Goal: Find contact information: Find contact information

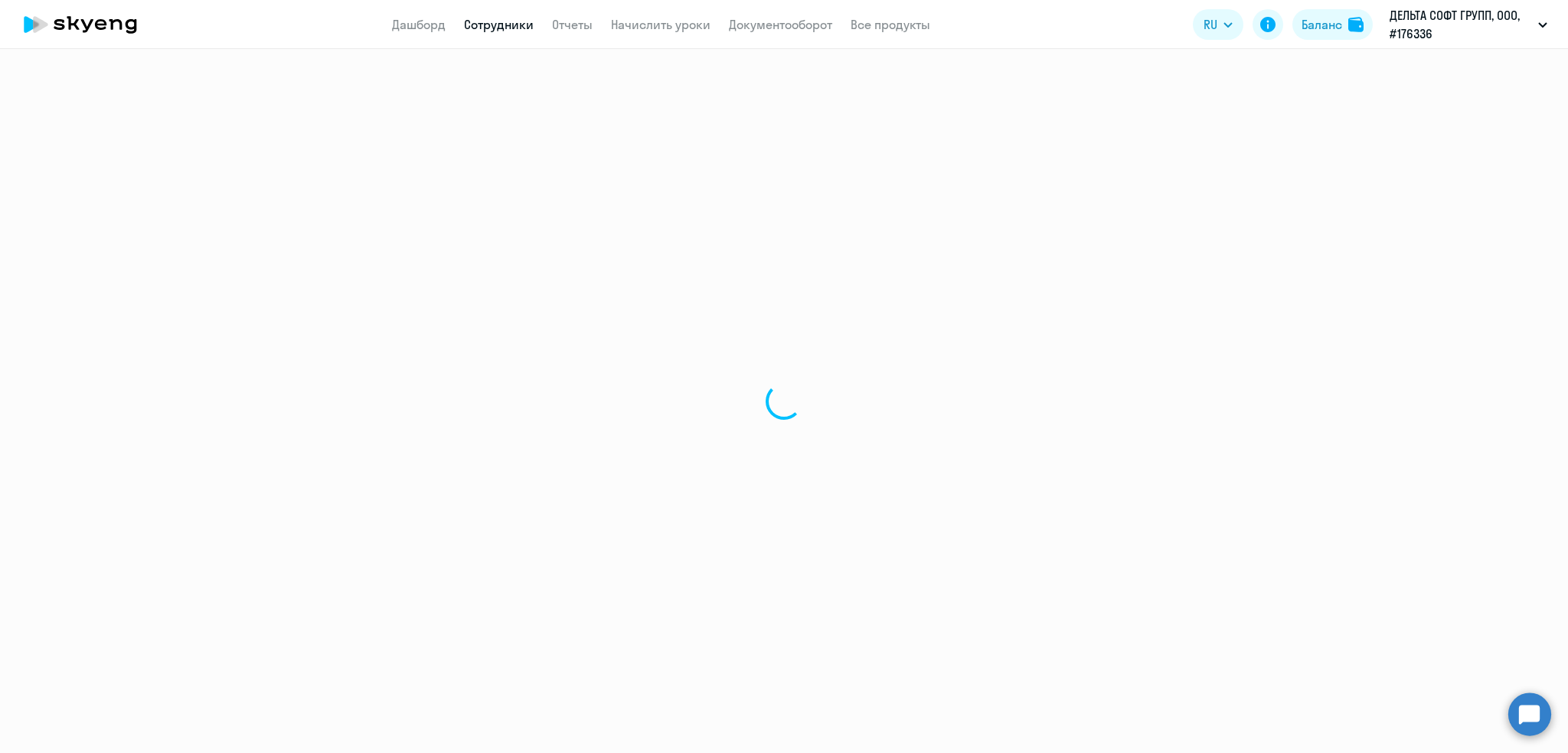
select select "30"
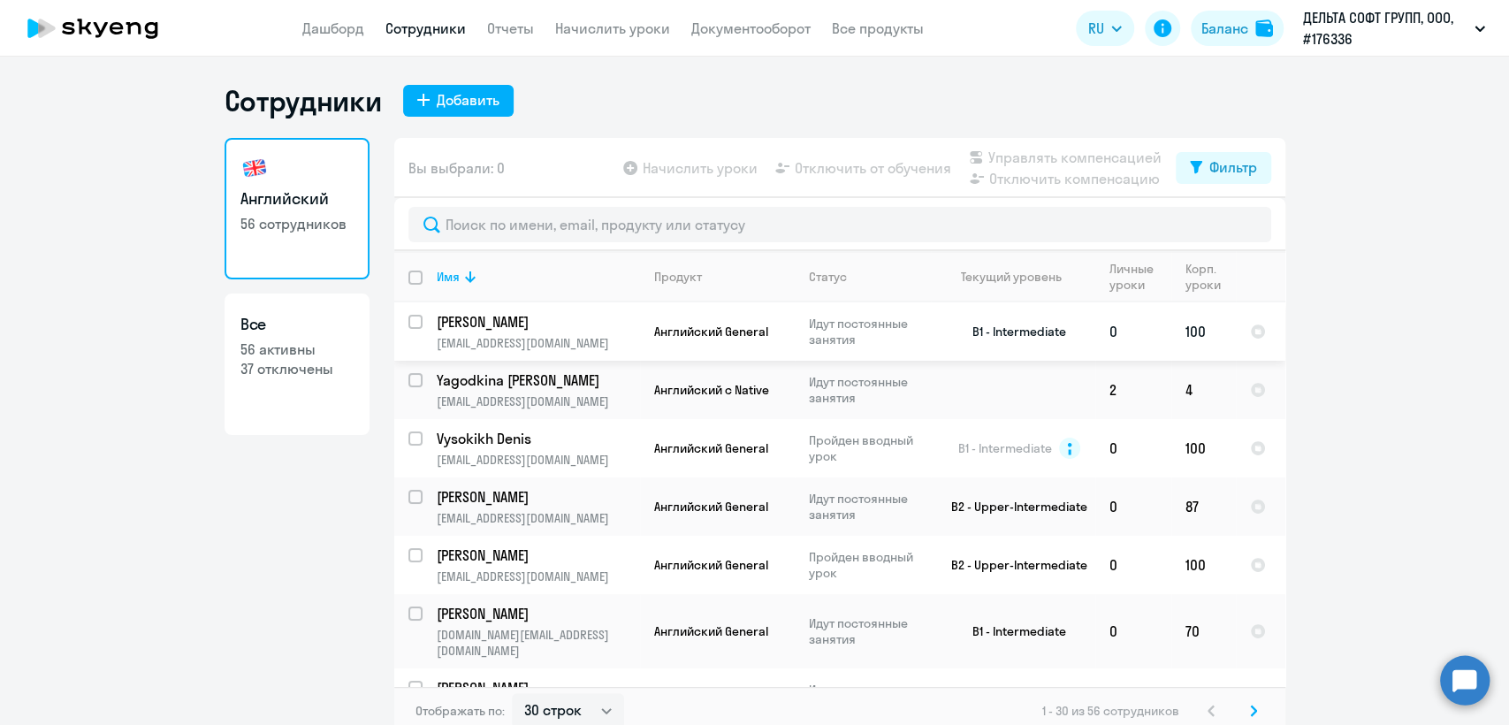
click at [640, 326] on td "Английский General" at bounding box center [717, 331] width 155 height 58
select select "english"
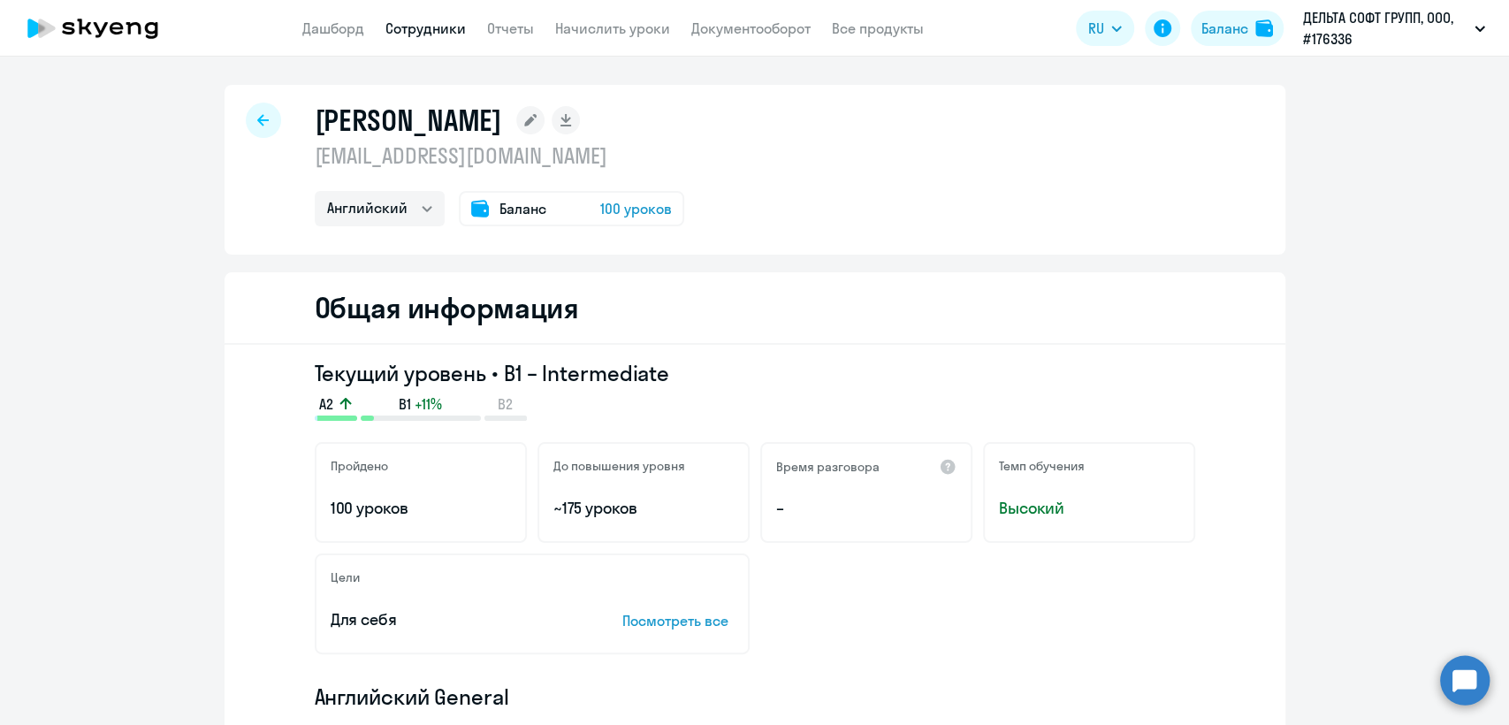
click at [426, 161] on p "[EMAIL_ADDRESS][DOMAIN_NAME]" at bounding box center [499, 155] width 369 height 28
copy p "[EMAIL_ADDRESS][DOMAIN_NAME]"
click at [437, 31] on link "Сотрудники" at bounding box center [425, 28] width 80 height 18
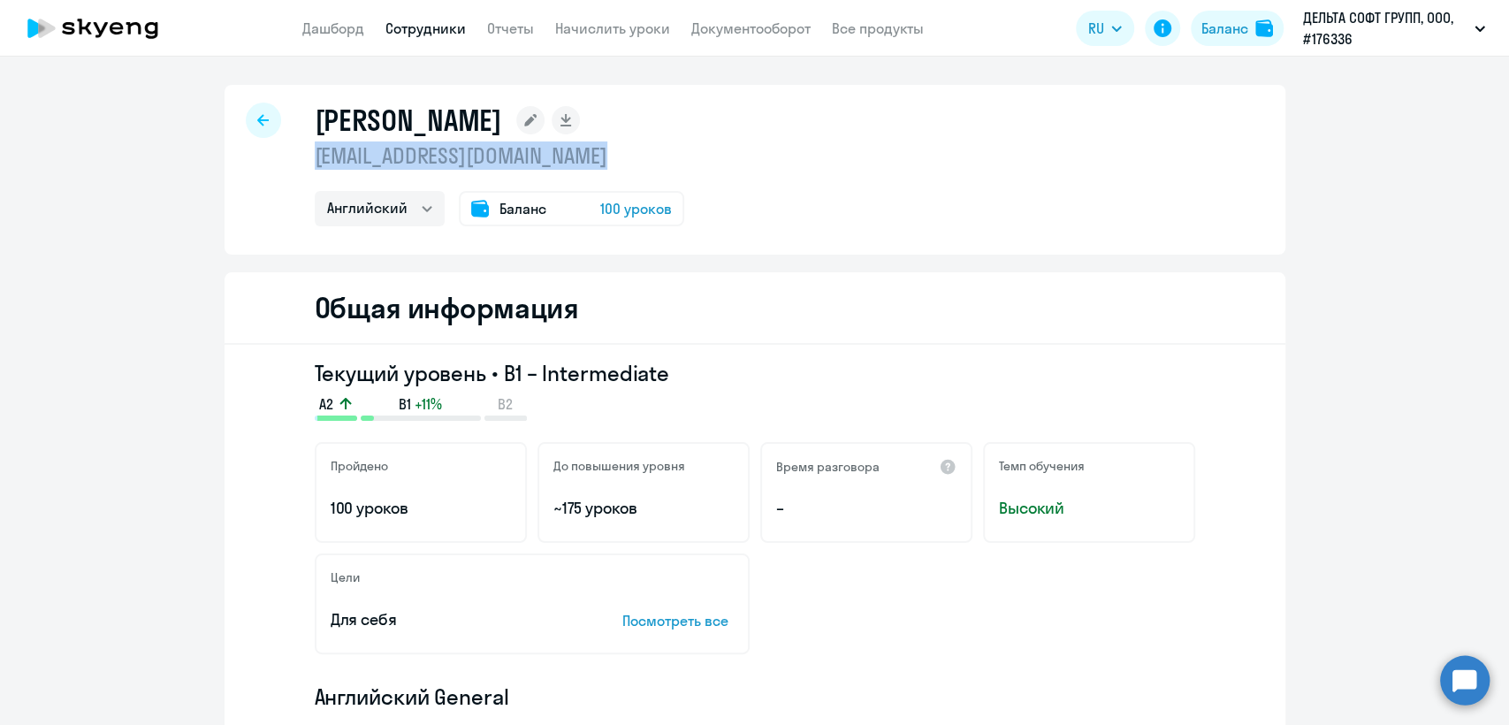
select select "30"
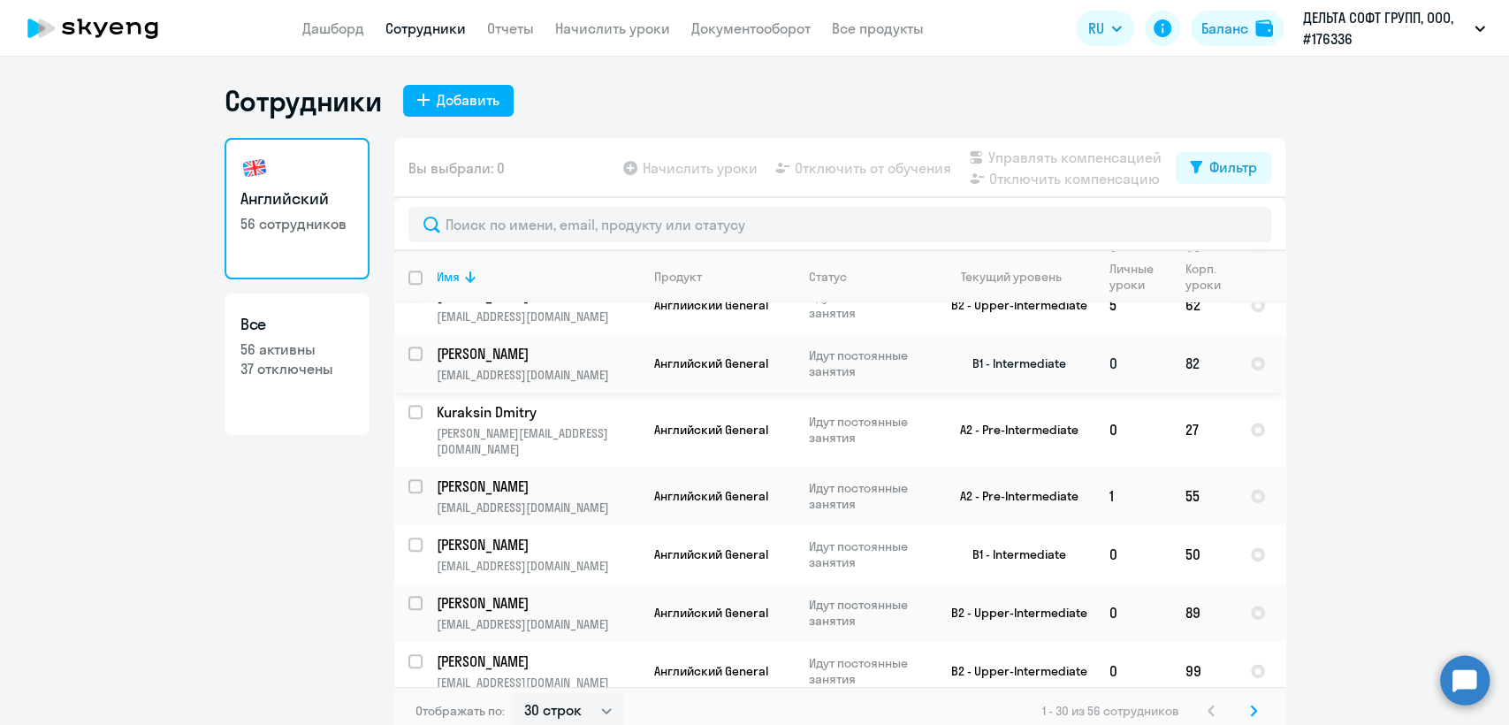
scroll to position [1448, 0]
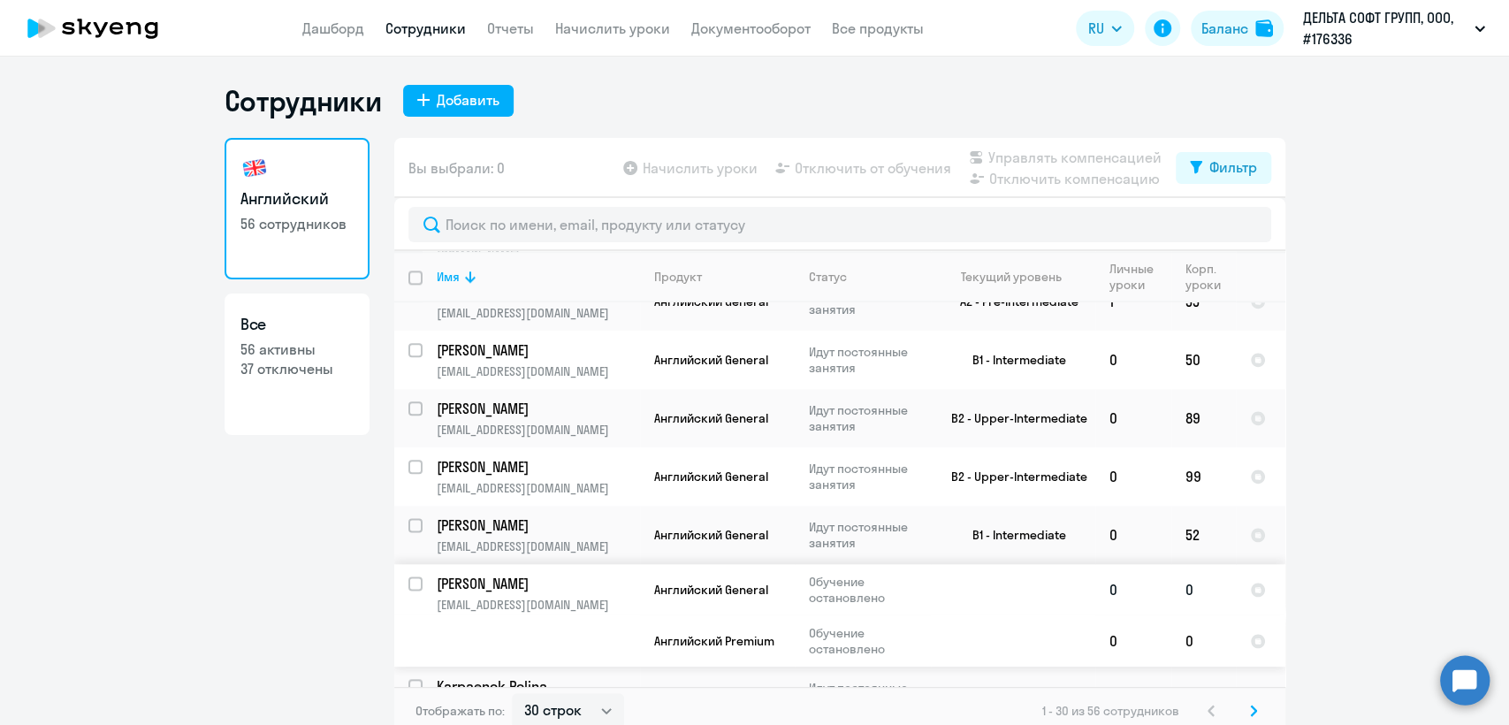
click at [943, 573] on td at bounding box center [1013, 615] width 164 height 103
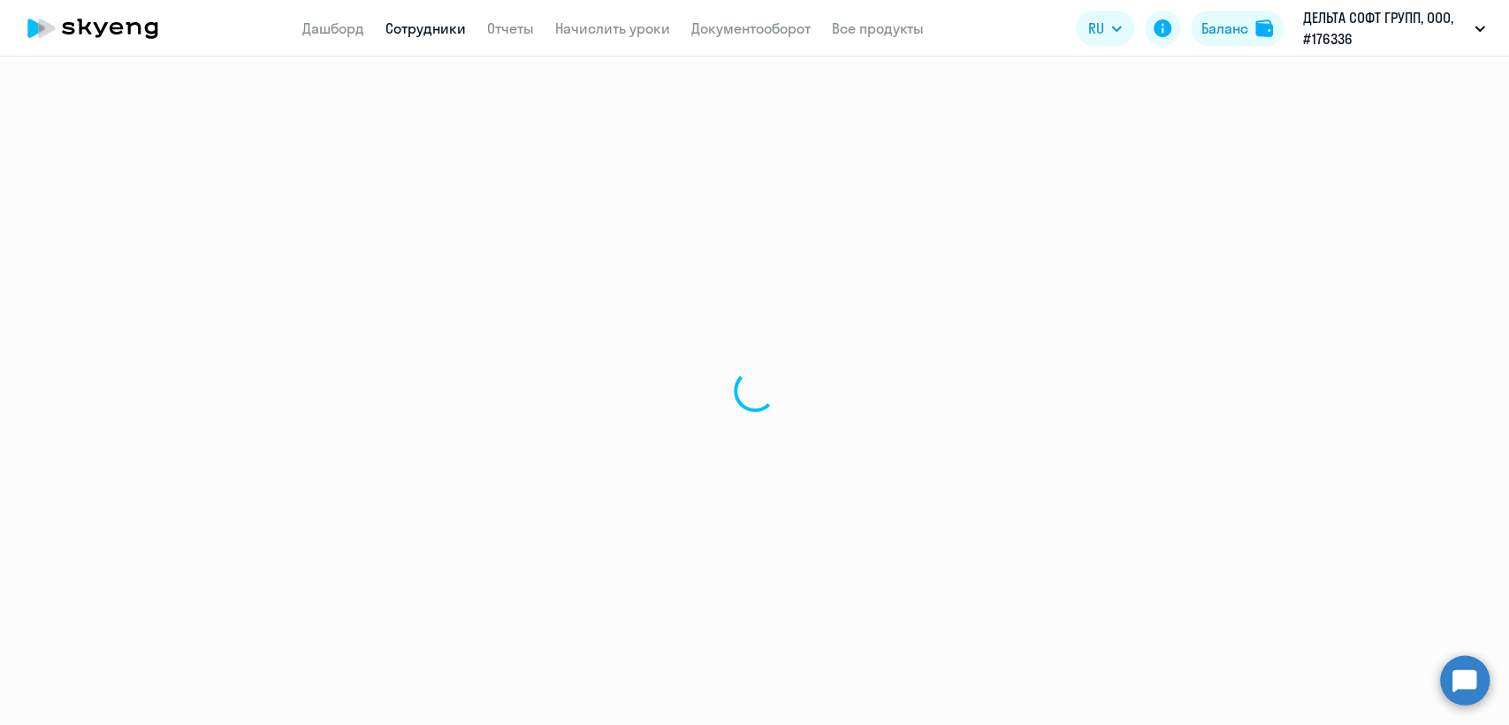
select select "english"
